Goal: Task Accomplishment & Management: Complete application form

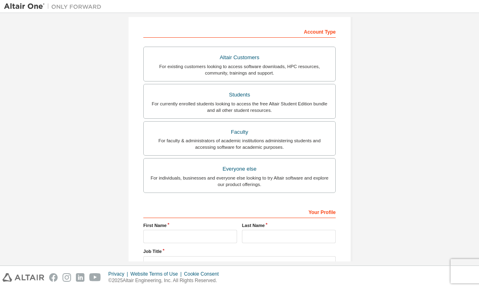
scroll to position [120, 0]
click at [308, 108] on div "For currently enrolled students looking to access the free Altair Student Editi…" at bounding box center [239, 107] width 182 height 13
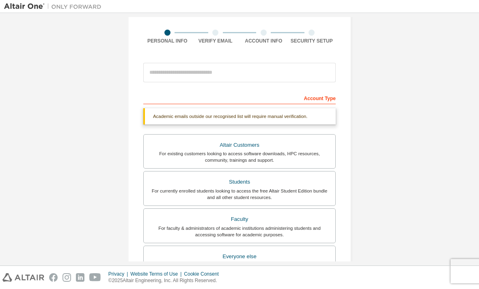
scroll to position [52, 0]
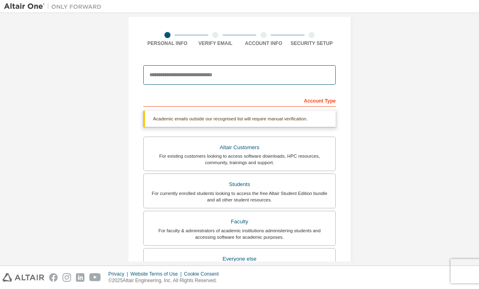
click at [294, 82] on input "email" at bounding box center [239, 74] width 192 height 19
type input "*"
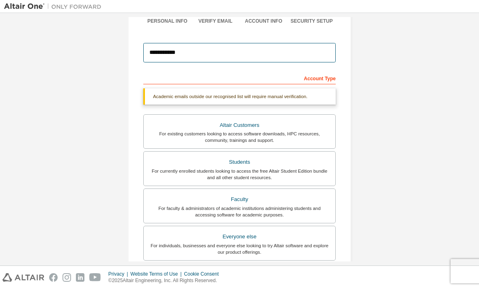
scroll to position [72, 0]
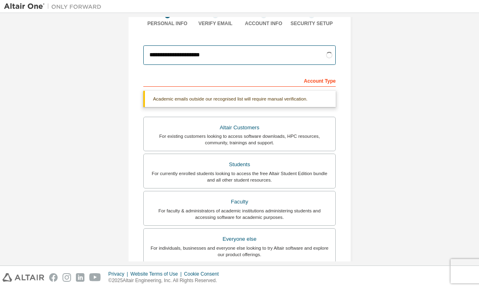
type input "**********"
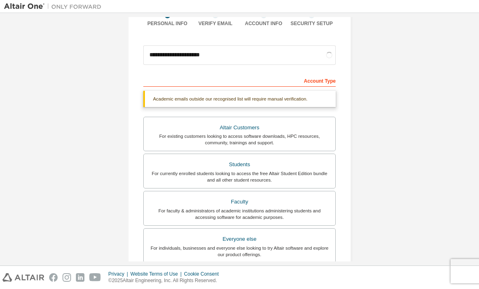
click at [420, 88] on div "**********" at bounding box center [239, 170] width 471 height 451
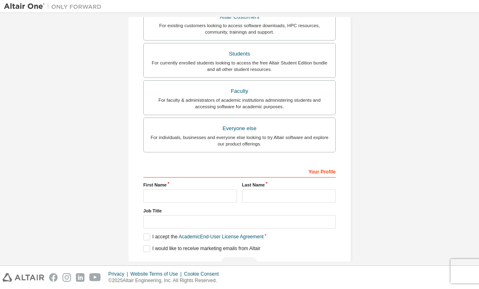
scroll to position [183, 0]
click at [153, 226] on input "text" at bounding box center [239, 221] width 192 height 13
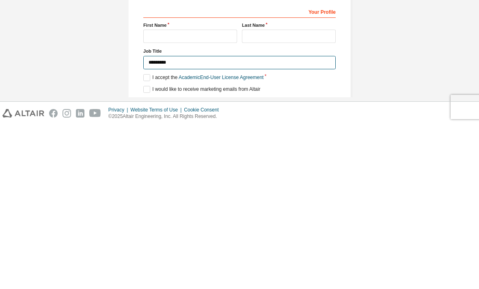
type input "********"
click at [381, 88] on div "**********" at bounding box center [239, 62] width 471 height 456
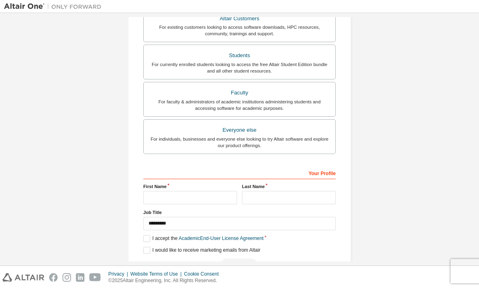
scroll to position [181, 0]
click at [157, 191] on input "text" at bounding box center [190, 197] width 94 height 13
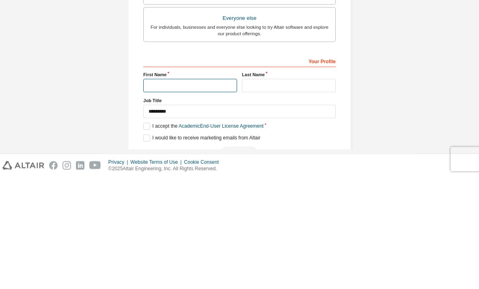
type input "********"
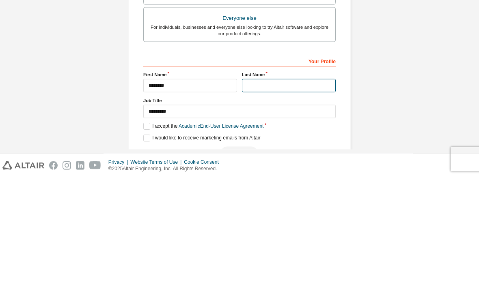
click at [298, 191] on input "text" at bounding box center [289, 197] width 94 height 13
type input "********"
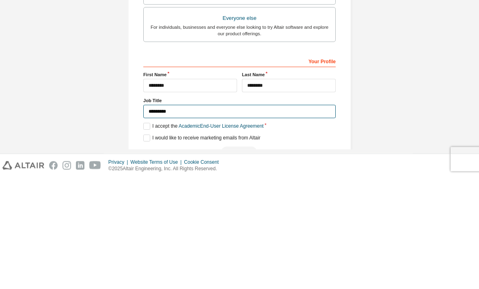
scroll to position [180, 0]
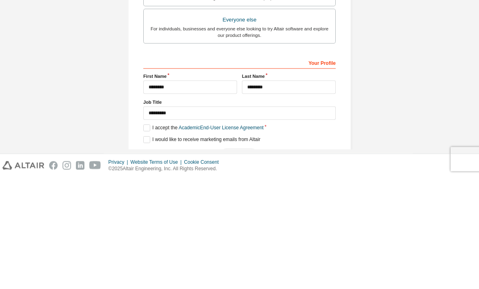
click at [373, 82] on div "**********" at bounding box center [239, 62] width 471 height 451
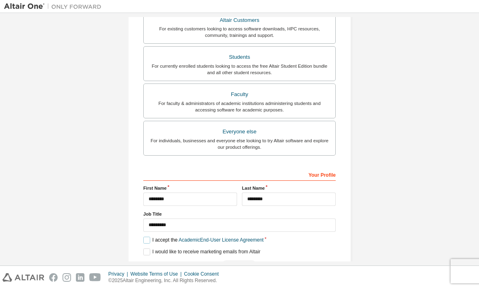
click at [153, 237] on label "I accept the Academic End-User License Agreement" at bounding box center [203, 240] width 120 height 7
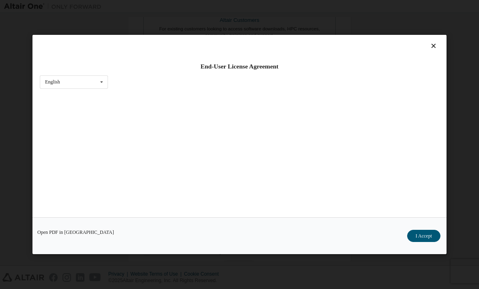
click at [144, 229] on div "Open PDF in New Tab I Accept" at bounding box center [239, 235] width 414 height 37
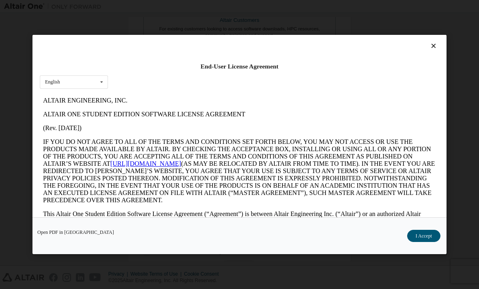
scroll to position [0, 0]
click at [69, 75] on div "English English" at bounding box center [74, 81] width 68 height 13
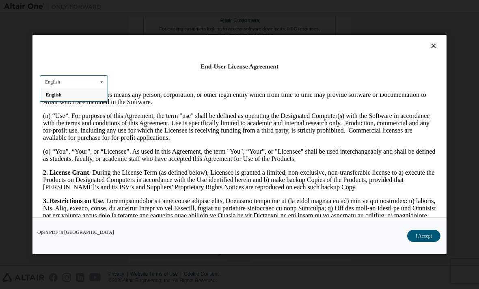
scroll to position [520, 0]
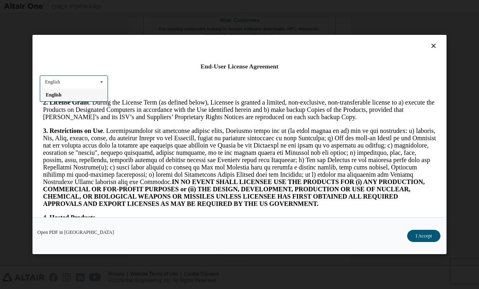
click at [432, 242] on button "I Accept" at bounding box center [423, 236] width 33 height 12
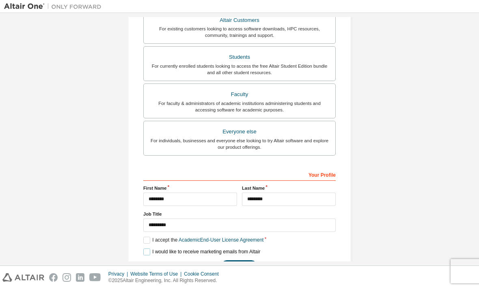
click at [149, 249] on label "I would like to receive marketing emails from Altair" at bounding box center [201, 252] width 117 height 7
click at [247, 260] on button "Next" at bounding box center [239, 266] width 37 height 12
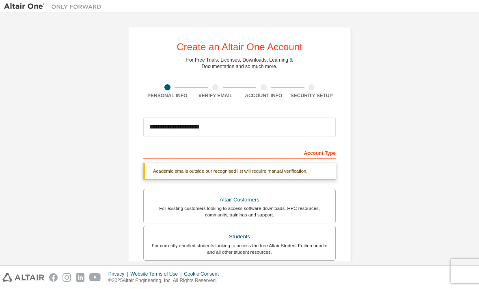
scroll to position [0, 0]
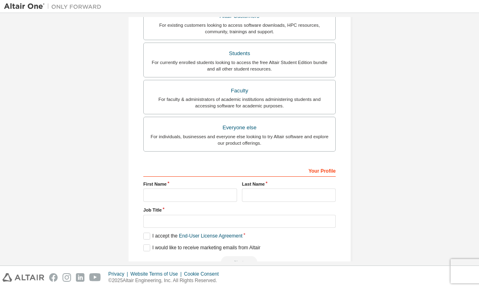
scroll to position [162, 0]
click at [237, 239] on link "End-User License Agreement" at bounding box center [211, 237] width 64 height 6
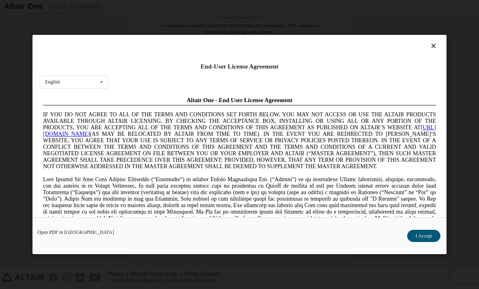
scroll to position [0, 0]
click at [439, 35] on div "End-User License Agreement English English Chinese French German Japanese Korea…" at bounding box center [239, 126] width 414 height 183
click at [440, 35] on div "End-User License Agreement English English Chinese French German Japanese Korea…" at bounding box center [239, 126] width 414 height 183
click at [430, 42] on icon at bounding box center [433, 45] width 9 height 7
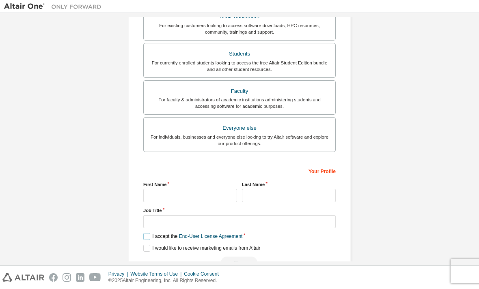
click at [150, 238] on label "I accept the End-User License Agreement" at bounding box center [192, 236] width 99 height 7
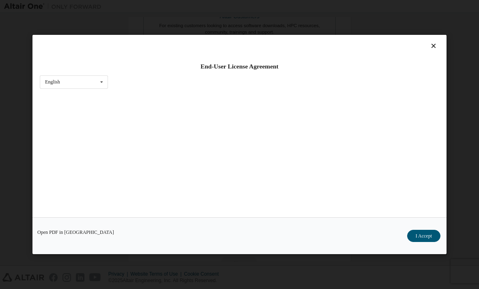
click at [415, 242] on button "I Accept" at bounding box center [423, 236] width 33 height 12
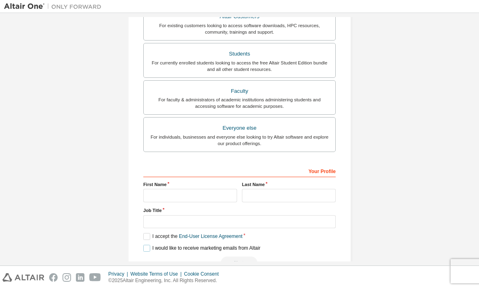
click at [155, 252] on label "I would like to receive marketing emails from Altair" at bounding box center [201, 248] width 117 height 7
